Goal: Task Accomplishment & Management: Complete application form

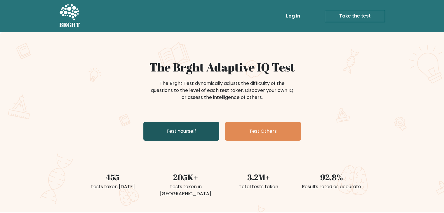
drag, startPoint x: 0, startPoint y: 0, endPoint x: 210, endPoint y: 125, distance: 244.2
click at [210, 125] on link "Test Yourself" at bounding box center [181, 131] width 76 height 19
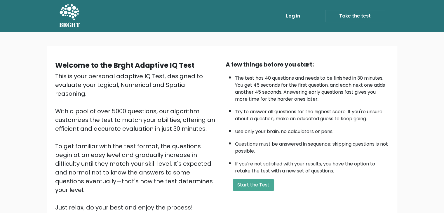
click at [261, 176] on div "A few things before you start: The test has 40 questions and needs to be finish…" at bounding box center [307, 136] width 170 height 152
click at [261, 184] on button "Start the Test" at bounding box center [252, 185] width 41 height 12
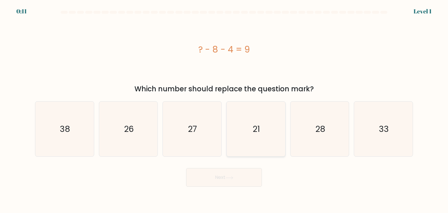
click at [259, 146] on icon "21" at bounding box center [255, 129] width 55 height 55
click at [224, 109] on input "d. 21" at bounding box center [224, 107] width 0 height 3
radio input "true"
click at [247, 169] on button "Next" at bounding box center [224, 177] width 76 height 19
click at [239, 179] on button "Next" at bounding box center [224, 177] width 76 height 19
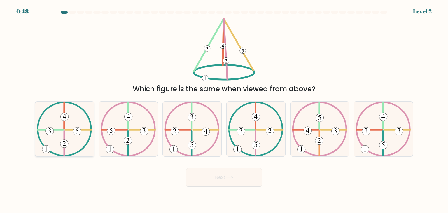
click at [60, 136] on icon at bounding box center [64, 129] width 55 height 55
click at [224, 109] on input "a." at bounding box center [224, 107] width 0 height 3
radio input "true"
click at [226, 177] on button "Next" at bounding box center [224, 177] width 76 height 19
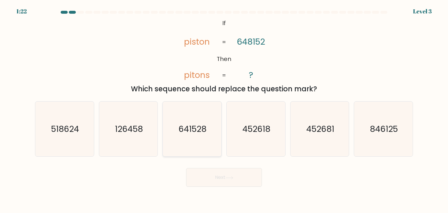
click at [207, 121] on icon "641528" at bounding box center [192, 129] width 55 height 55
click at [224, 109] on input "c. 641528" at bounding box center [224, 107] width 0 height 3
radio input "true"
drag, startPoint x: 223, startPoint y: 180, endPoint x: 251, endPoint y: 117, distance: 69.0
click at [251, 117] on form "If ?" at bounding box center [224, 99] width 448 height 176
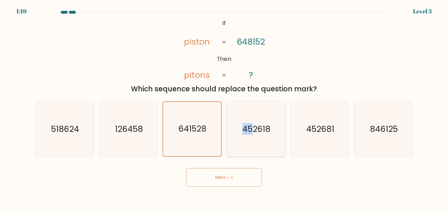
drag, startPoint x: 252, startPoint y: 120, endPoint x: 243, endPoint y: 134, distance: 15.8
click at [243, 134] on icon "452618" at bounding box center [255, 129] width 55 height 55
click at [247, 174] on button "Next" at bounding box center [224, 177] width 76 height 19
